Goal: Transaction & Acquisition: Purchase product/service

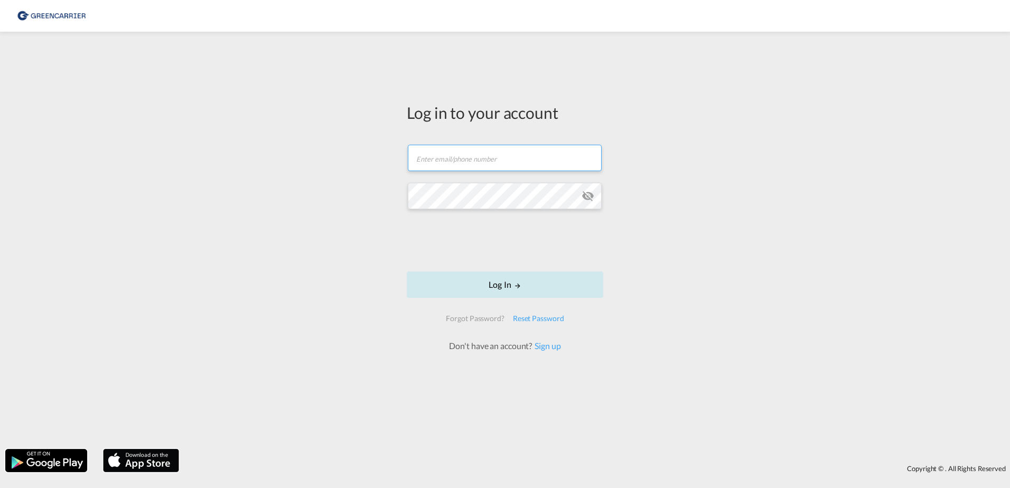
type input "[EMAIL_ADDRESS][DOMAIN_NAME]"
click at [501, 280] on button "Log In" at bounding box center [505, 285] width 197 height 26
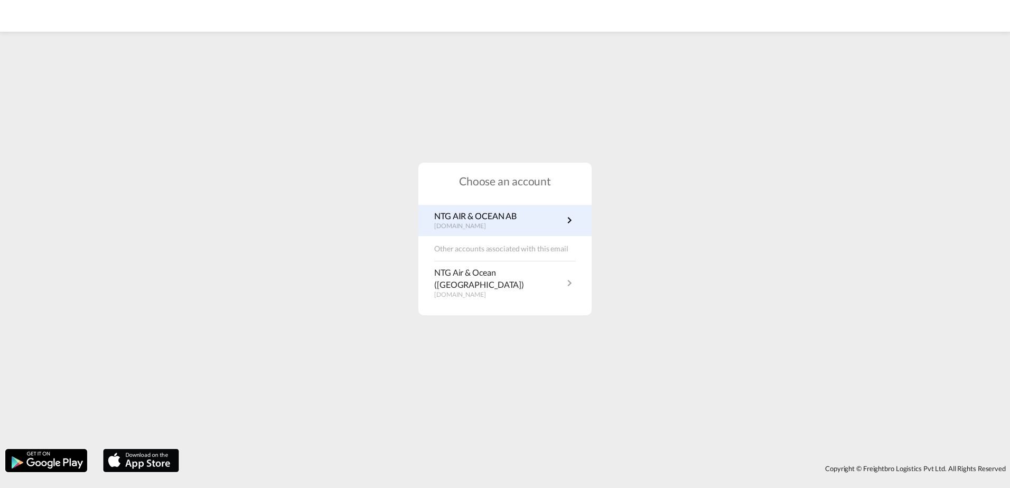
click at [470, 222] on p "NTG AIR & OCEAN AB" at bounding box center [475, 216] width 82 height 12
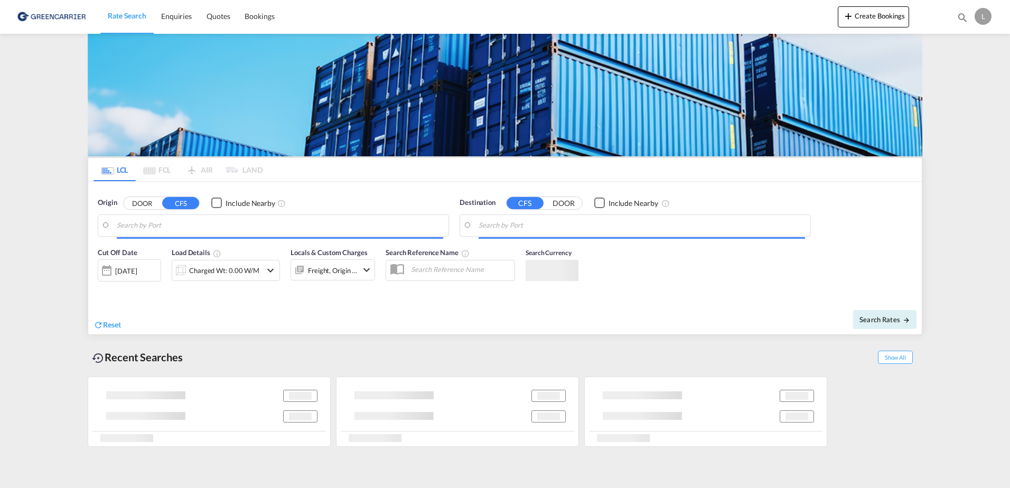
type input "Gothenburg (Goteborg), SEGOT"
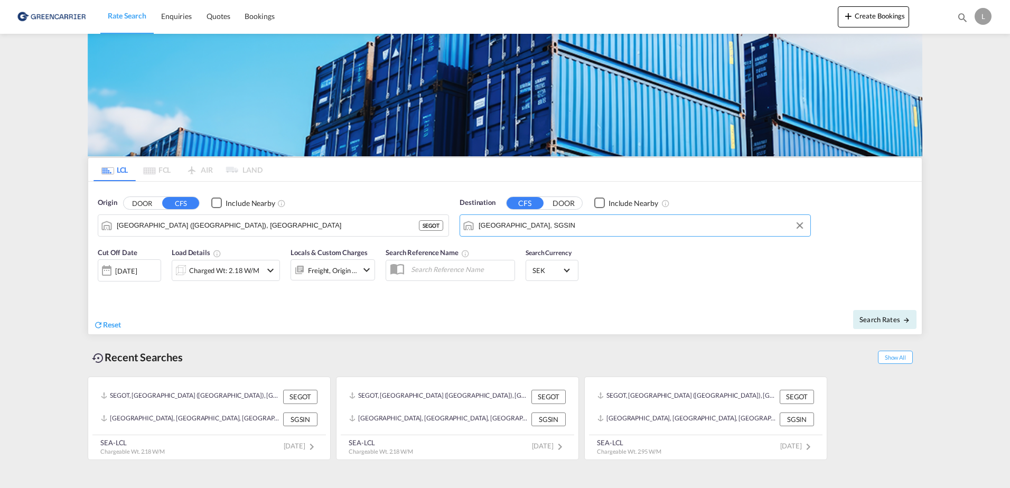
click at [550, 220] on input "Singapore, SGSIN" at bounding box center [642, 226] width 327 height 16
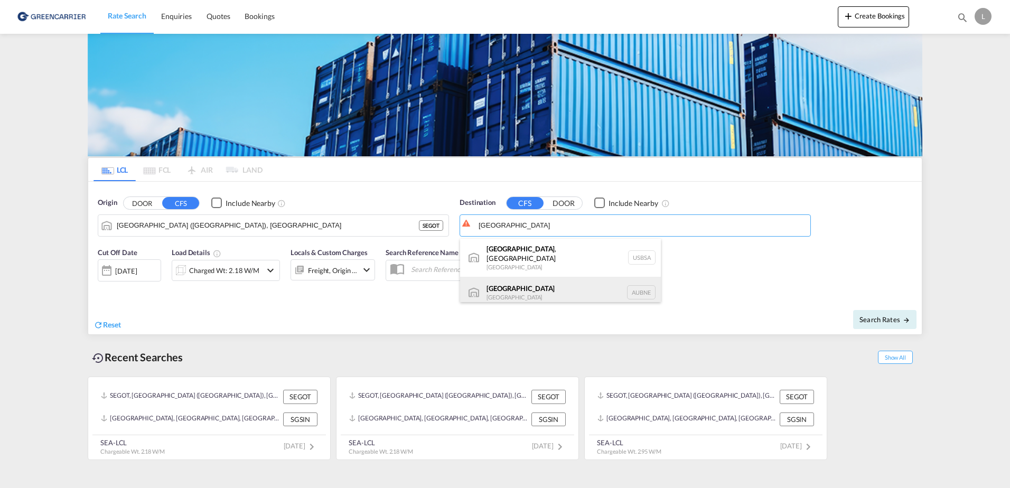
click at [502, 283] on div "Brisbane Australia AUBNE" at bounding box center [560, 293] width 201 height 32
type input "Brisbane, AUBNE"
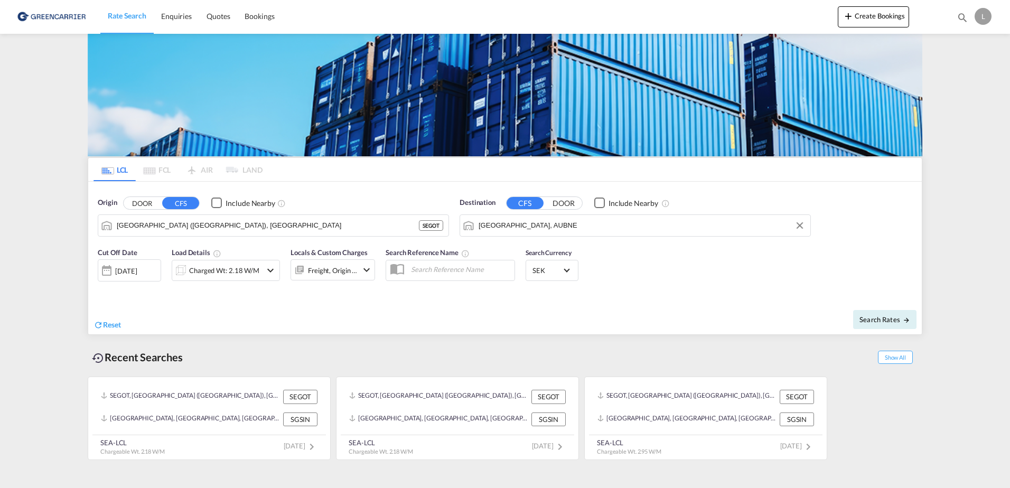
click at [137, 274] on div "12 Sep 2025" at bounding box center [126, 271] width 22 height 10
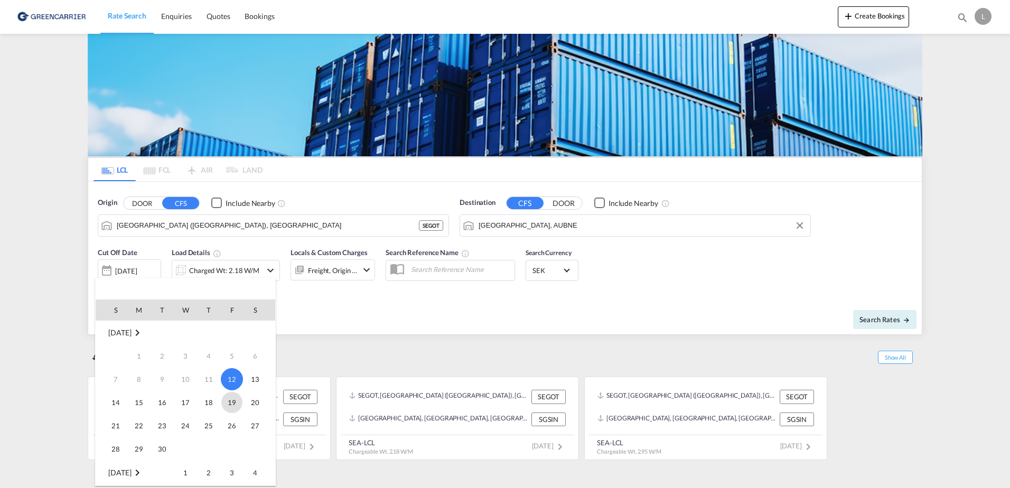
click at [228, 401] on span "19" at bounding box center [231, 402] width 21 height 21
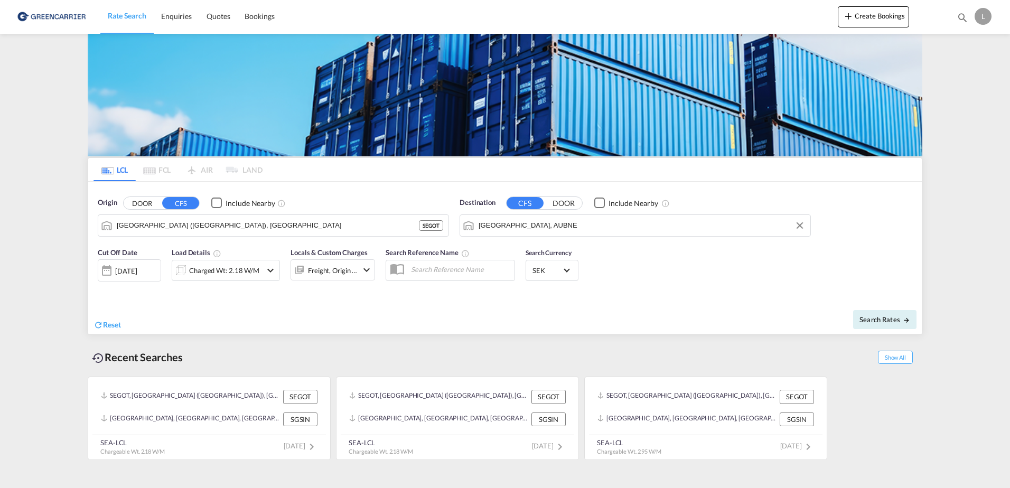
click at [272, 268] on md-icon "icon-chevron-down" at bounding box center [270, 270] width 13 height 13
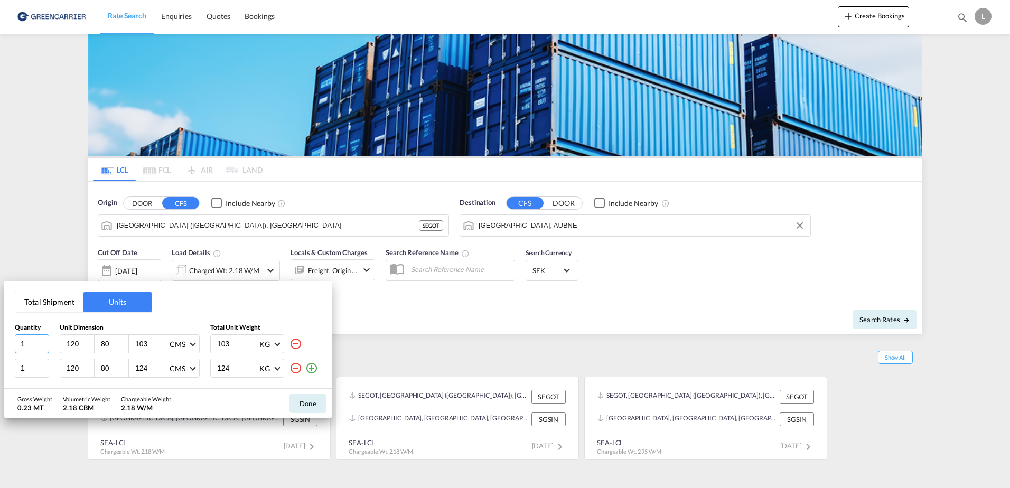
drag, startPoint x: 28, startPoint y: 345, endPoint x: 13, endPoint y: 346, distance: 14.8
click at [13, 342] on div "Total Shipment Units Quantity Unit Dimension Total Unit Weight 1 120 80 103 CMS…" at bounding box center [168, 335] width 328 height 108
type input "2"
type input "157"
click at [228, 346] on input "103" at bounding box center [237, 344] width 42 height 18
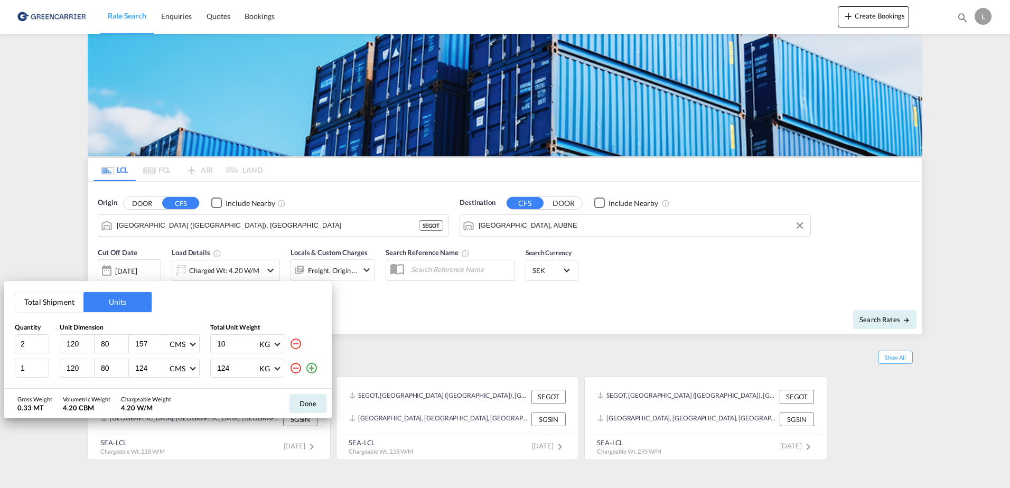
type input "1"
type input "686"
click at [39, 365] on input "1" at bounding box center [32, 368] width 34 height 19
type input "2"
type input "98"
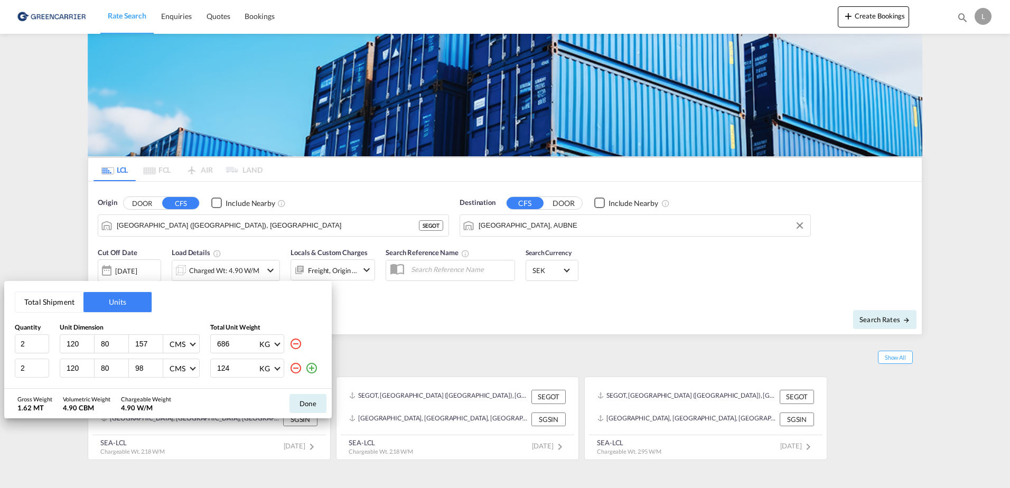
drag, startPoint x: 234, startPoint y: 370, endPoint x: 198, endPoint y: 368, distance: 36.5
click at [198, 368] on div "2 120 80 98 CMS CMS Inches 124 KG KG LB" at bounding box center [168, 368] width 306 height 19
type input "354"
click at [300, 406] on button "Done" at bounding box center [308, 403] width 37 height 19
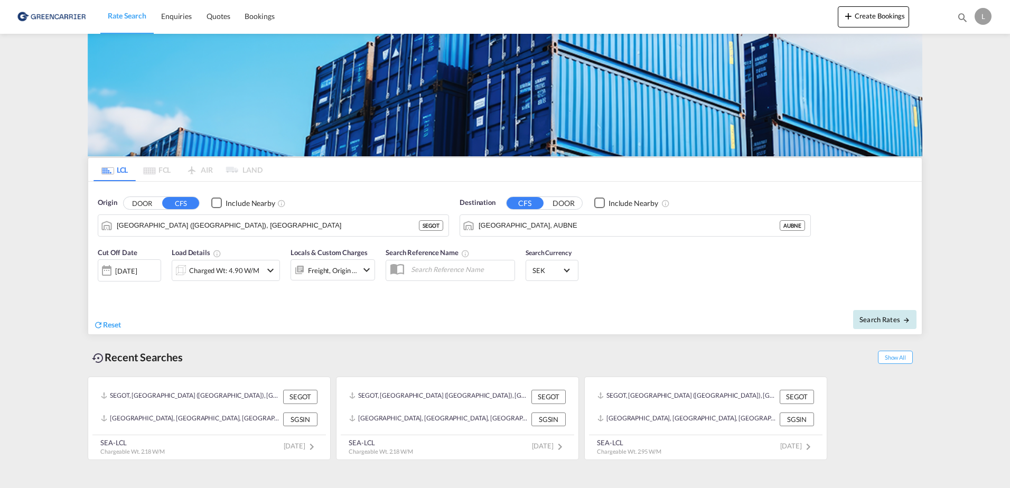
click at [871, 315] on span "Search Rates" at bounding box center [885, 319] width 51 height 8
type input "SEGOT to AUBNE / 19 Sep 2025"
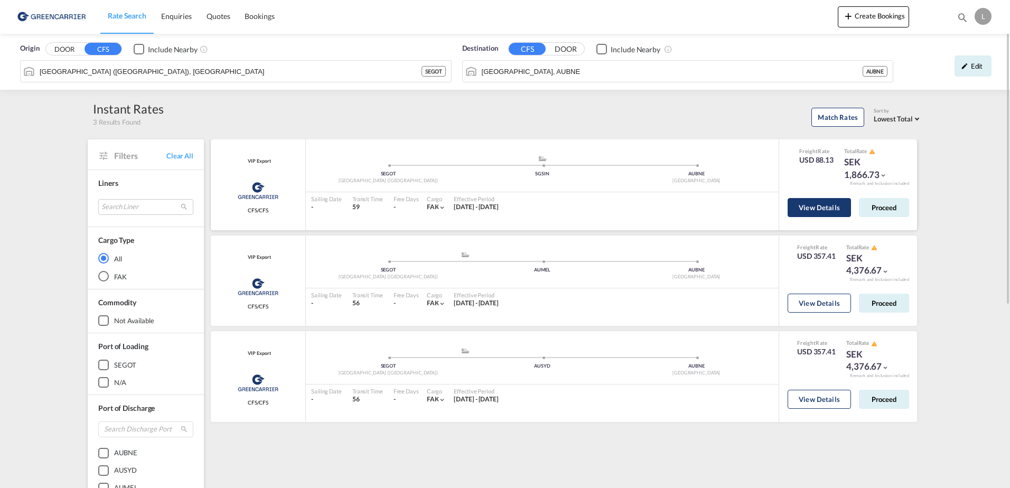
click at [815, 211] on button "View Details" at bounding box center [819, 207] width 63 height 19
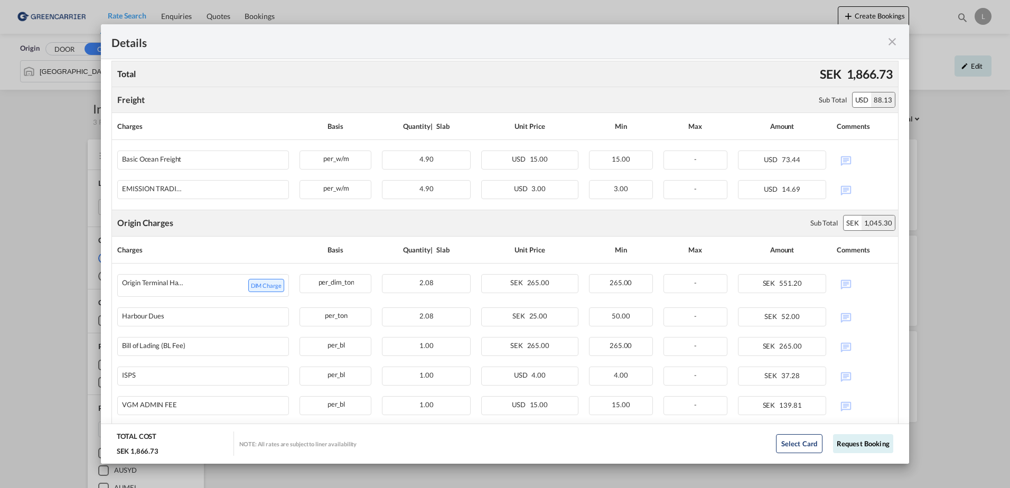
scroll to position [211, 0]
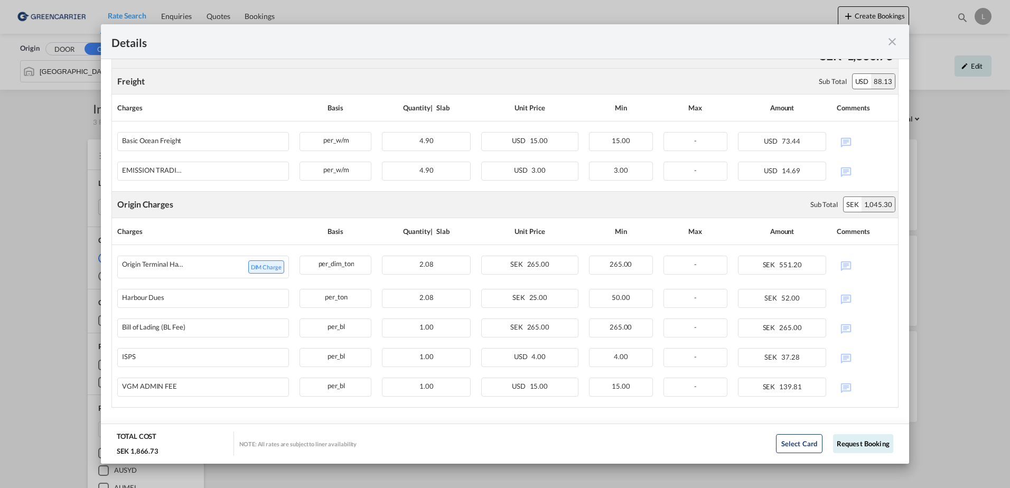
click at [890, 44] on md-icon "icon-close fg-AAA8AD m-0 cursor" at bounding box center [892, 41] width 13 height 13
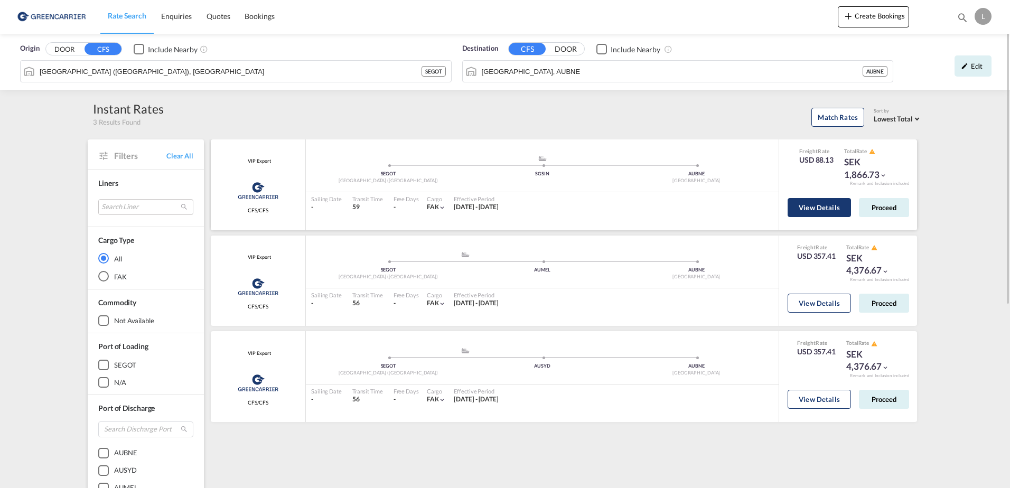
click at [827, 209] on button "View Details" at bounding box center [819, 207] width 63 height 19
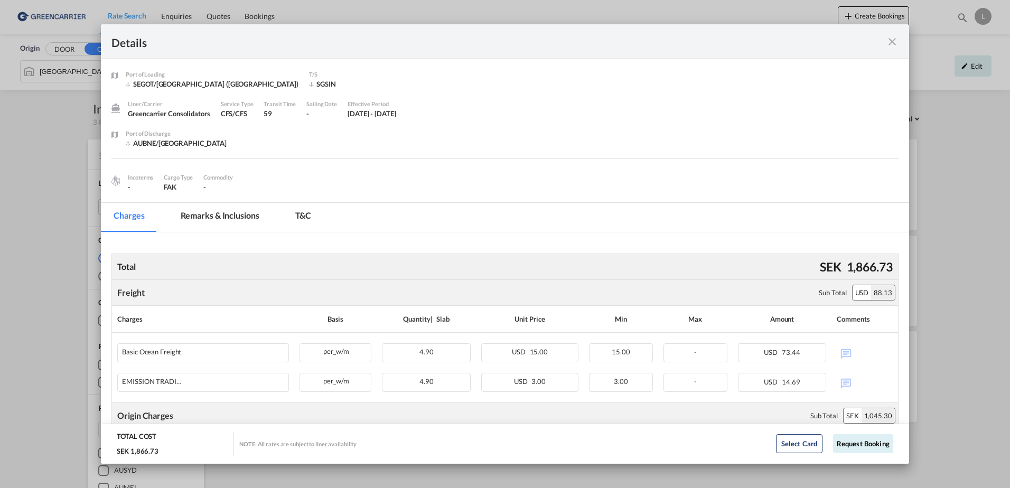
click at [891, 42] on md-icon "icon-close fg-AAA8AD m-0 cursor" at bounding box center [892, 41] width 13 height 13
